Goal: Task Accomplishment & Management: Manage account settings

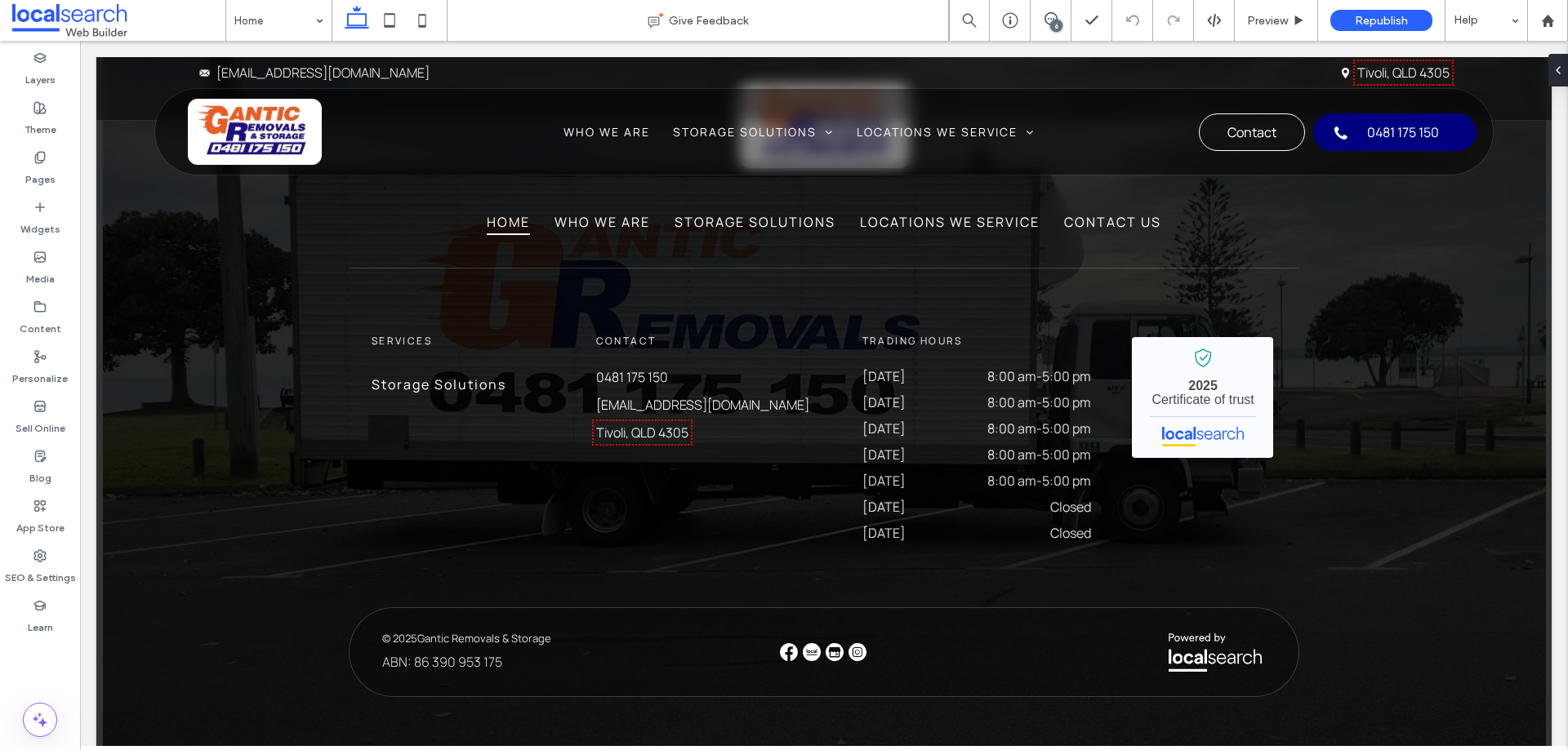
click at [1052, 24] on div "6" at bounding box center [1056, 25] width 12 height 12
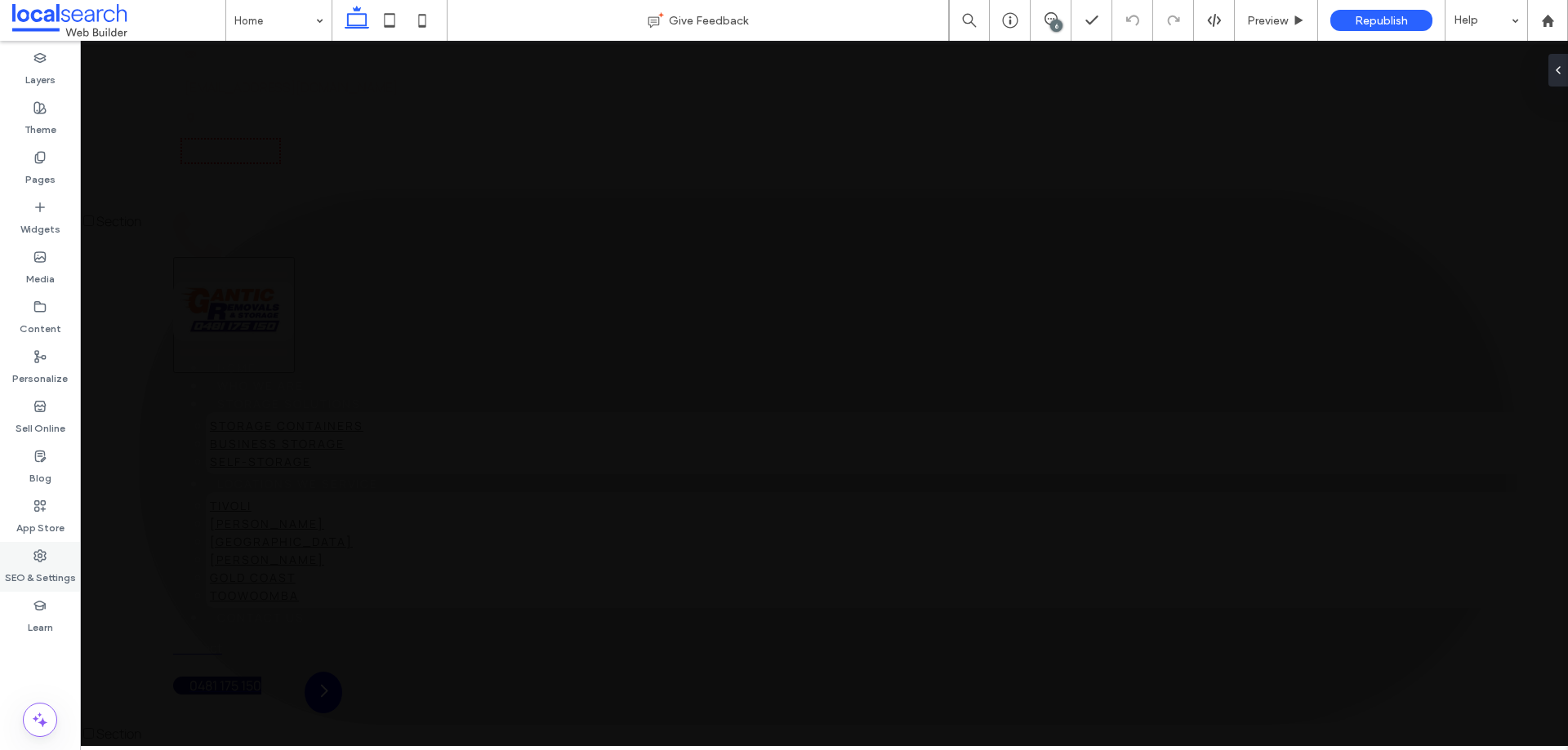
click at [44, 547] on div "SEO & Settings" at bounding box center [40, 567] width 80 height 50
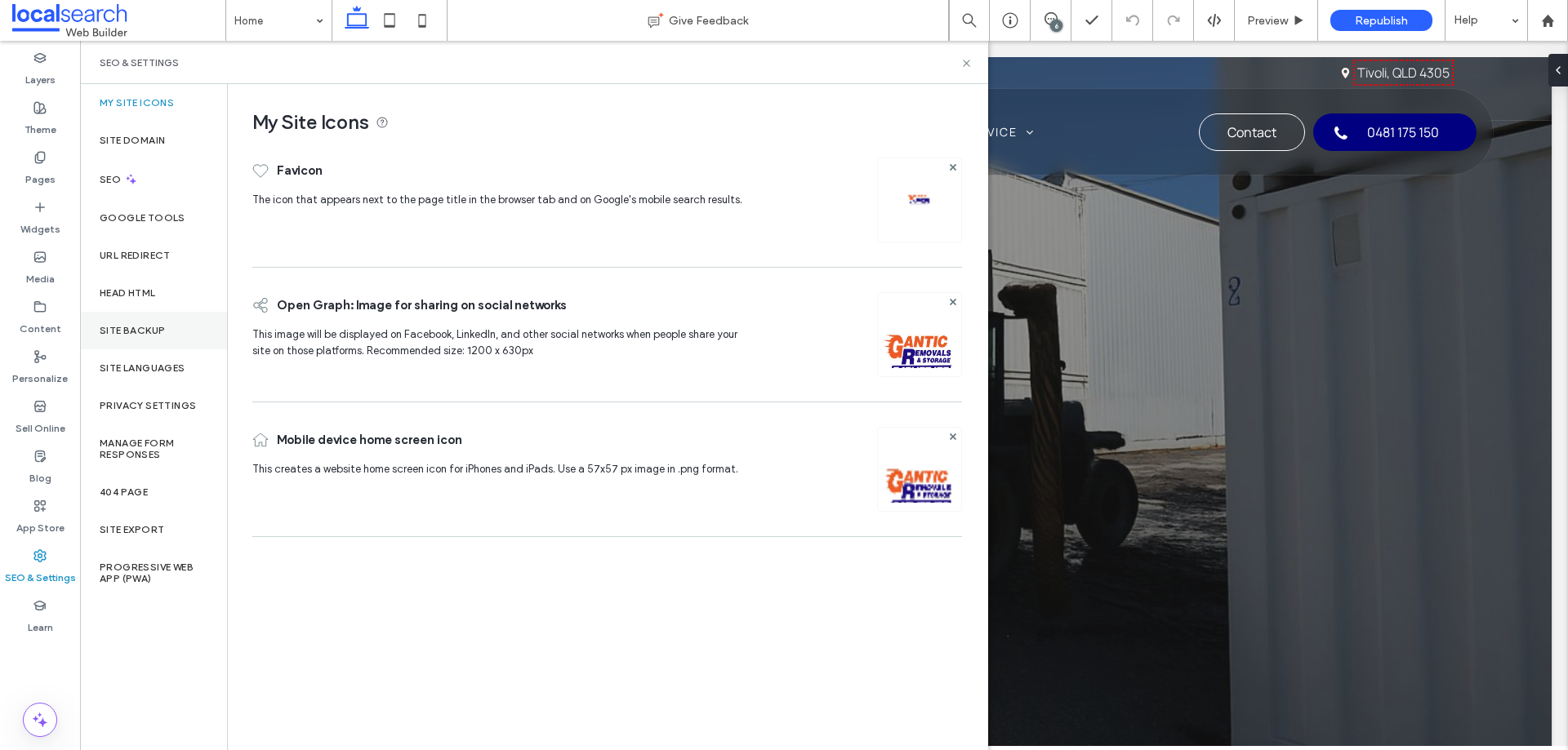
click at [147, 327] on label "Site Backup" at bounding box center [132, 330] width 66 height 11
